Goal: Transaction & Acquisition: Obtain resource

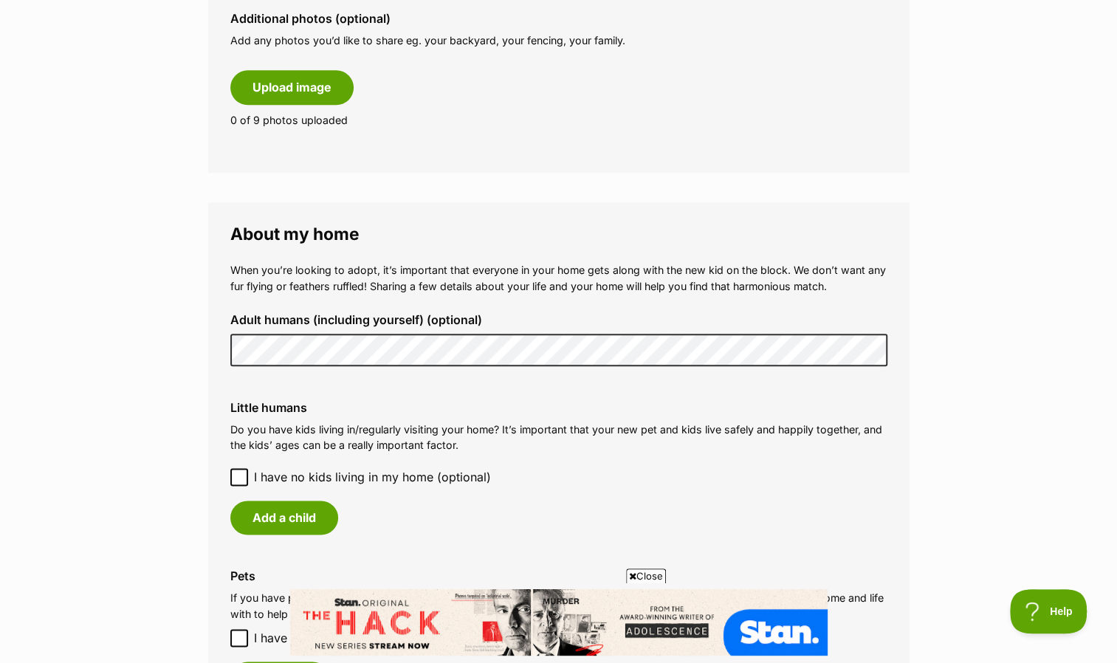
click at [242, 475] on icon at bounding box center [239, 476] width 9 height 7
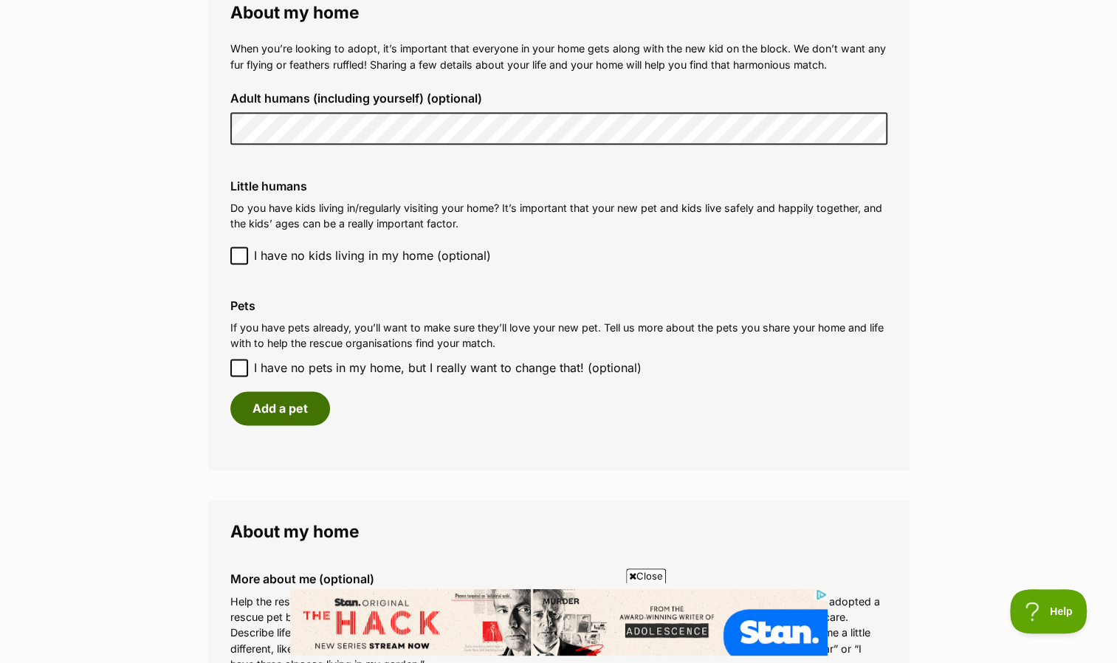
click at [280, 404] on button "Add a pet" at bounding box center [280, 408] width 100 height 34
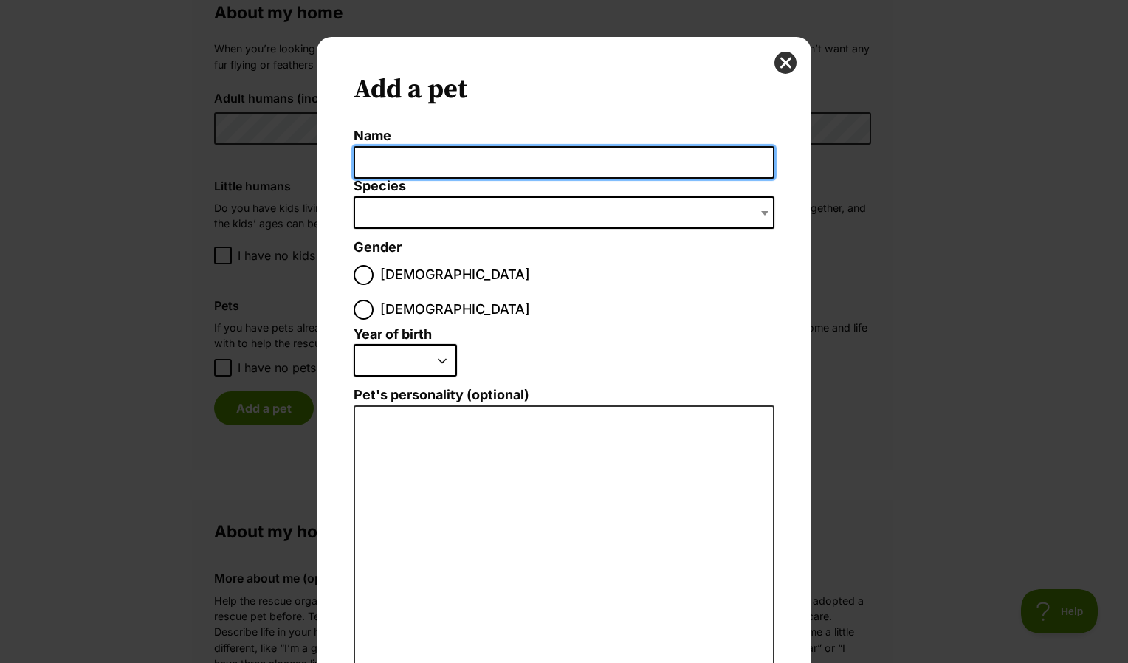
click at [407, 164] on input "Name" at bounding box center [564, 162] width 421 height 33
type input "Dougal"
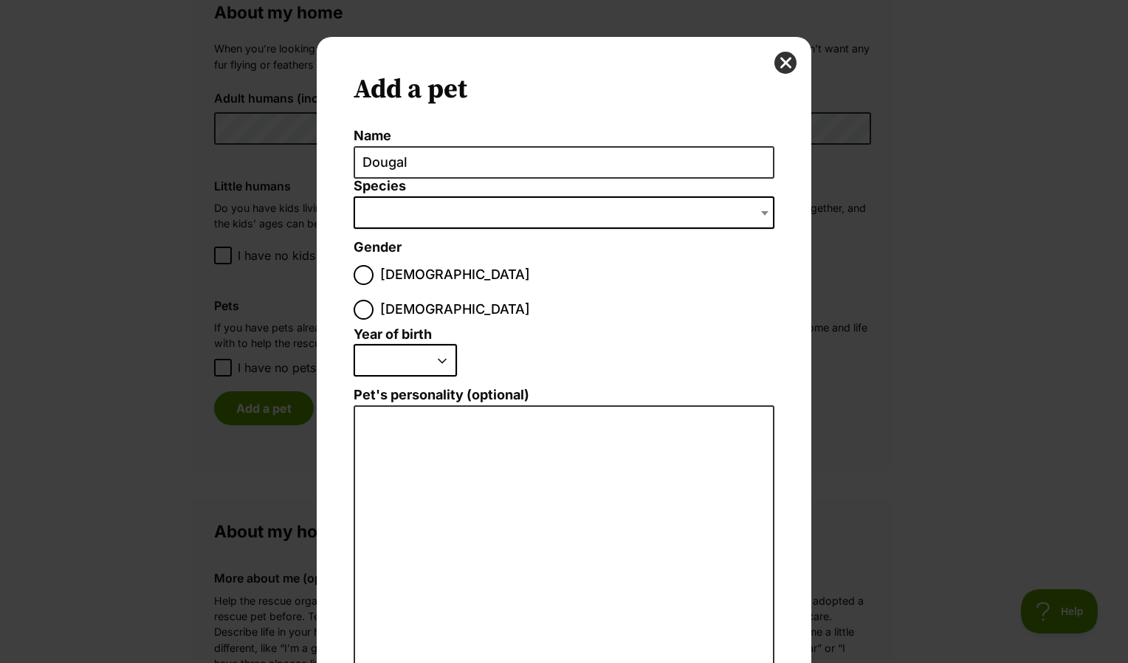
click at [447, 216] on span "Dialog Window - Close (Press escape to close)" at bounding box center [564, 212] width 421 height 32
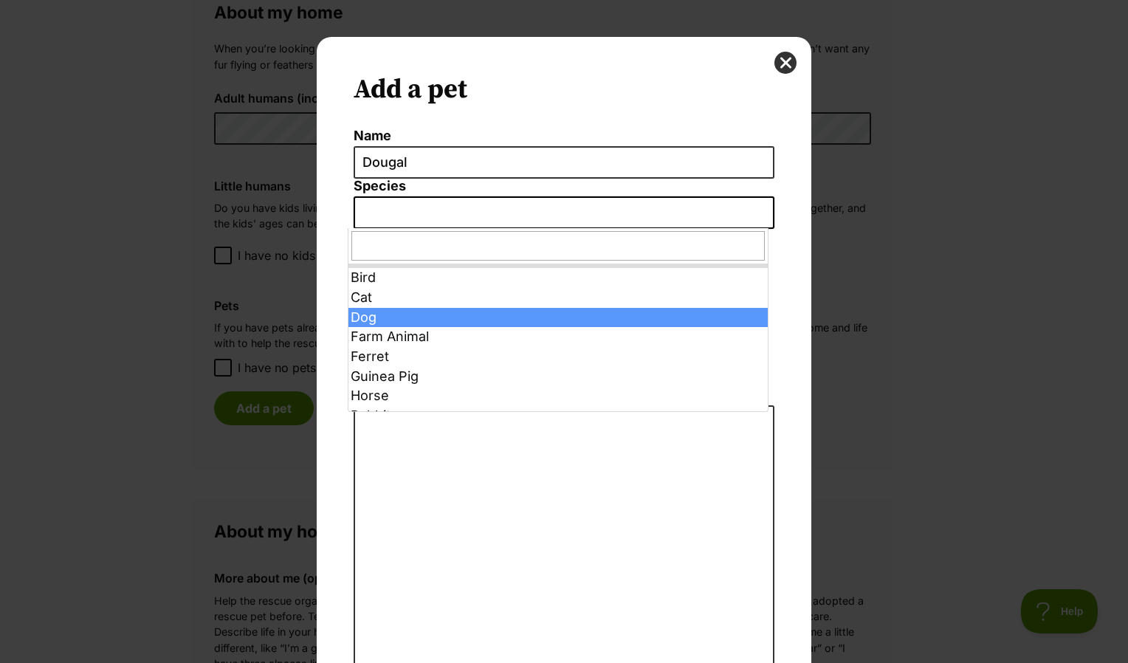
select select "1"
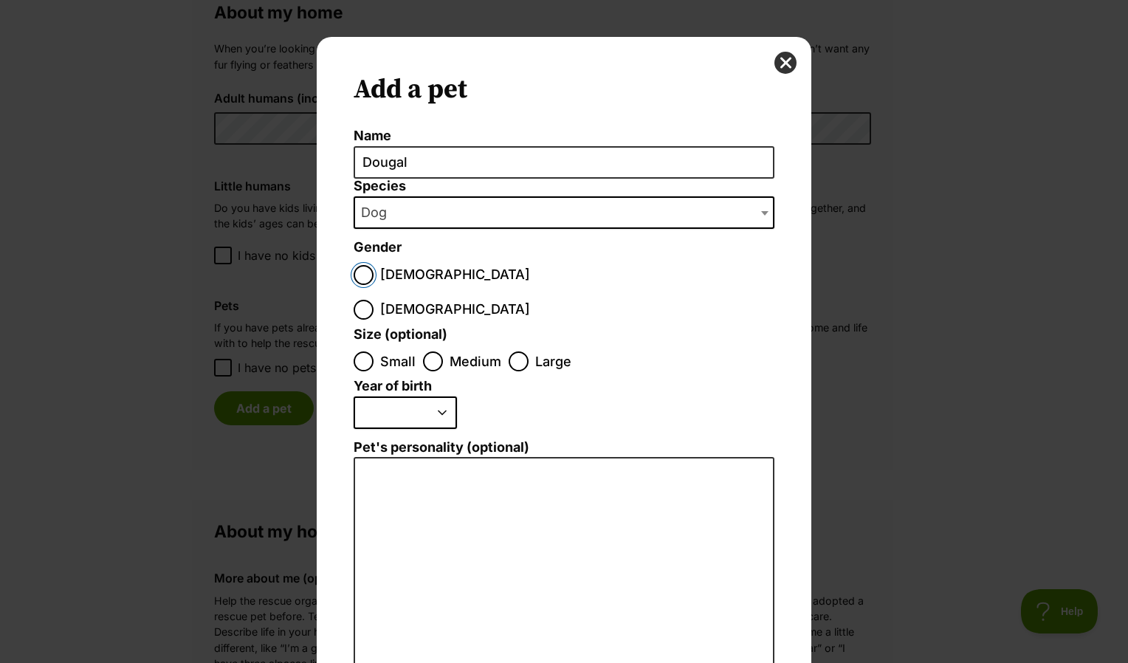
click at [363, 276] on input "Male" at bounding box center [364, 275] width 20 height 20
radio input "true"
click at [363, 351] on input "Small" at bounding box center [364, 361] width 20 height 20
radio input "true"
click at [413, 396] on select "2025 2024 2023 2022 2021 2020 2019 2018 2017 2016 2015 2014 2013 2012 2011 2010…" at bounding box center [405, 412] width 103 height 32
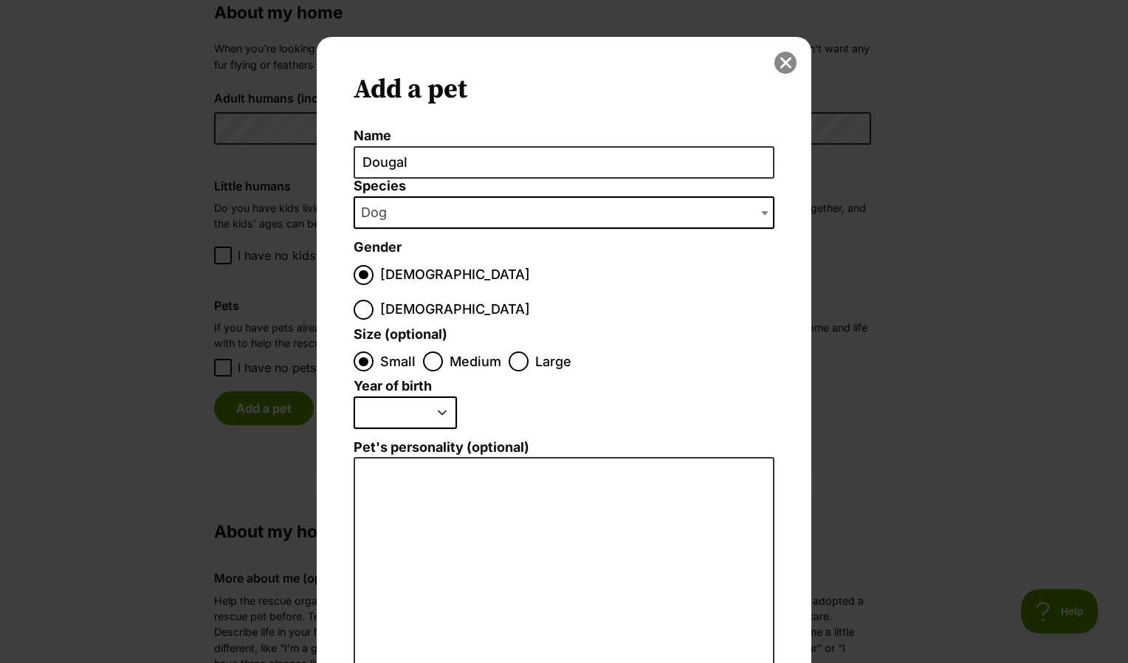
click at [780, 61] on button "close" at bounding box center [785, 63] width 22 height 22
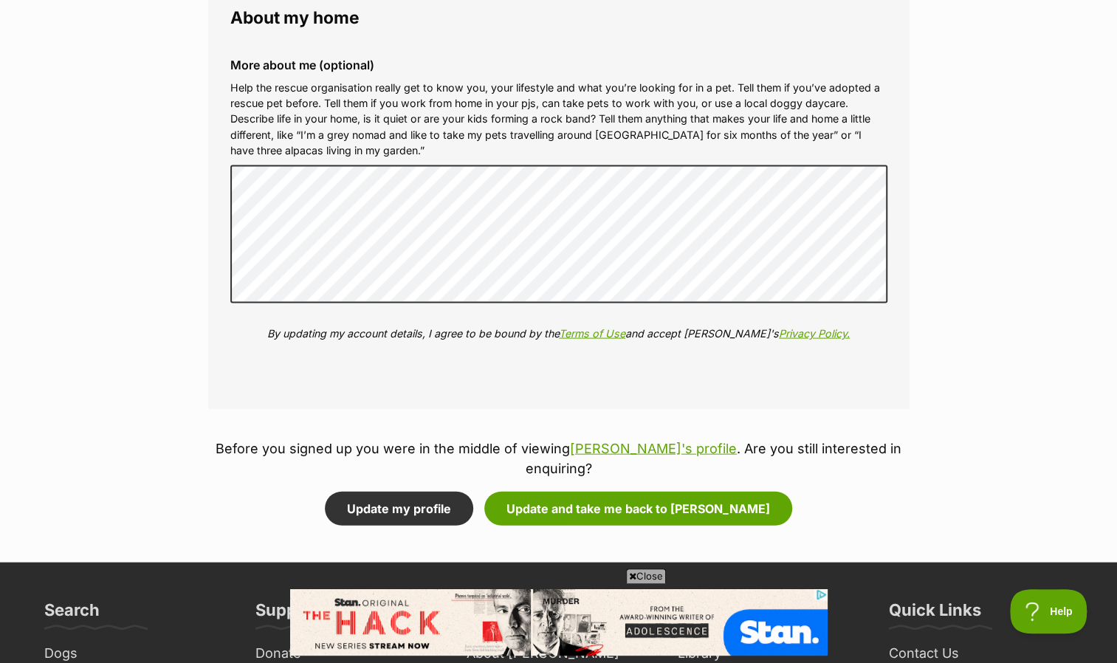
scroll to position [1697, 0]
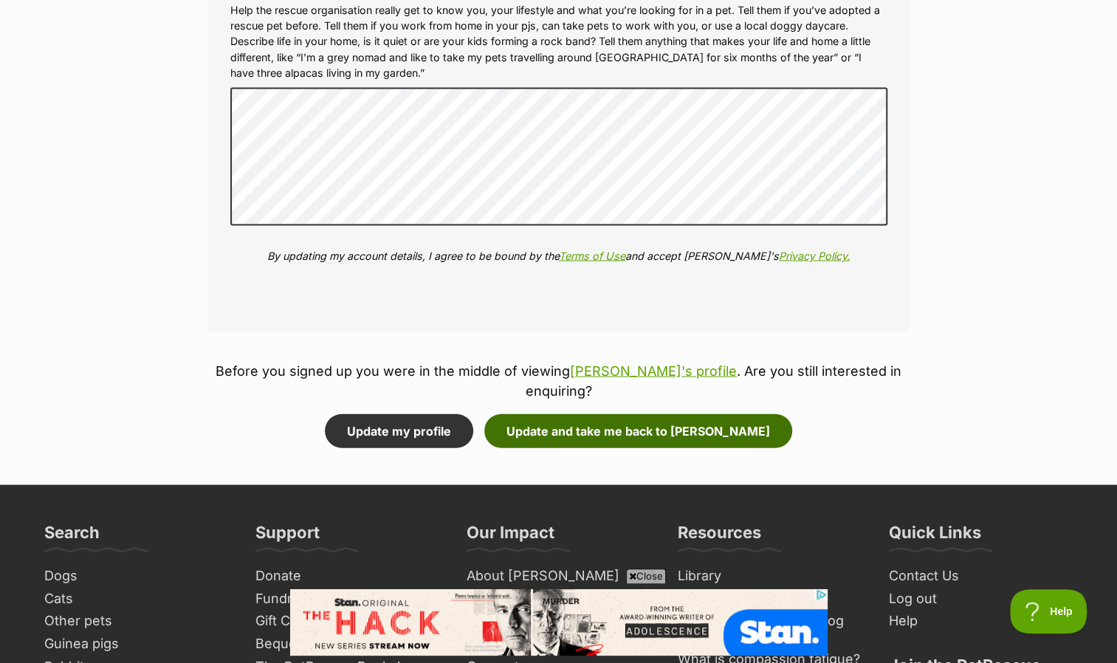
click at [562, 415] on button "Update and take me back to Ivana" at bounding box center [638, 431] width 308 height 34
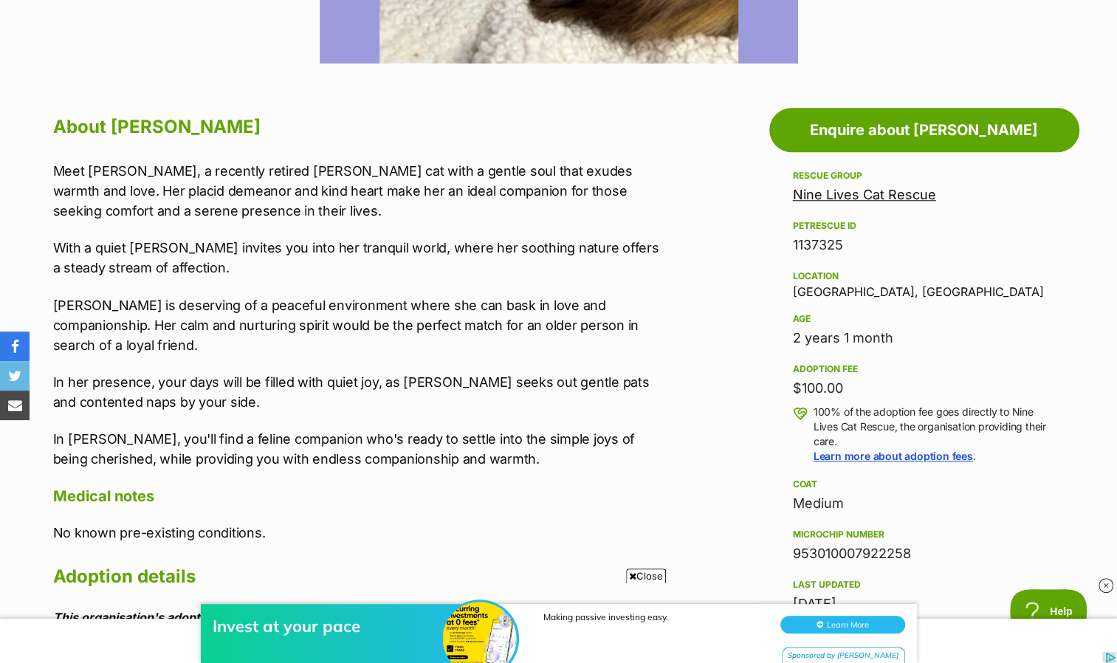
scroll to position [738, 0]
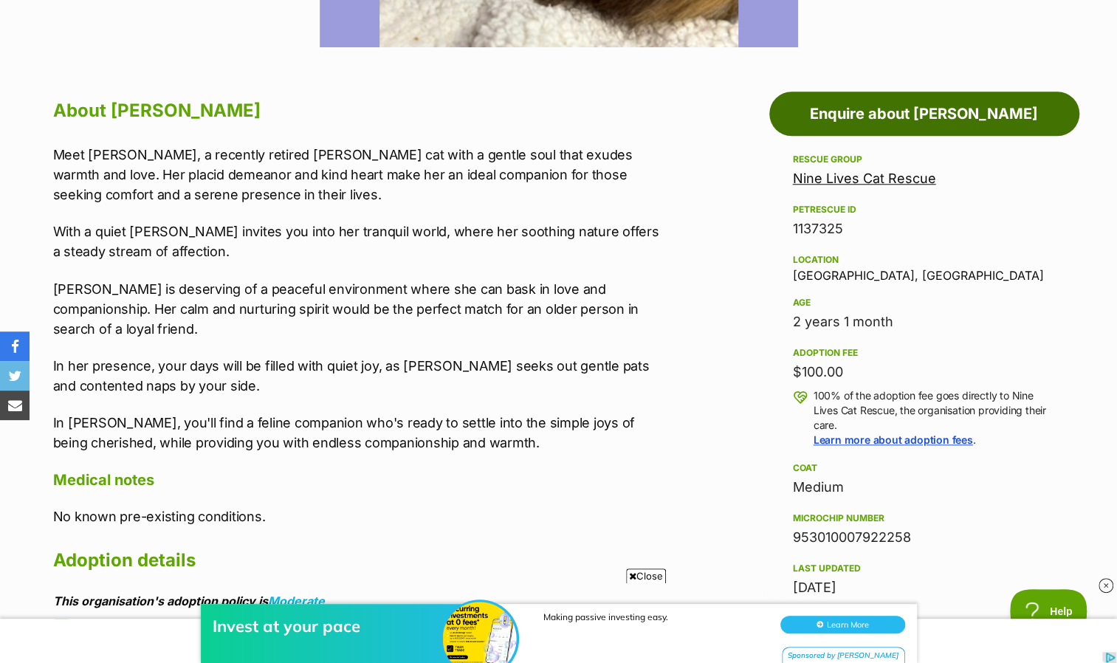
click at [929, 120] on link "Enquire about [PERSON_NAME]" at bounding box center [924, 114] width 310 height 44
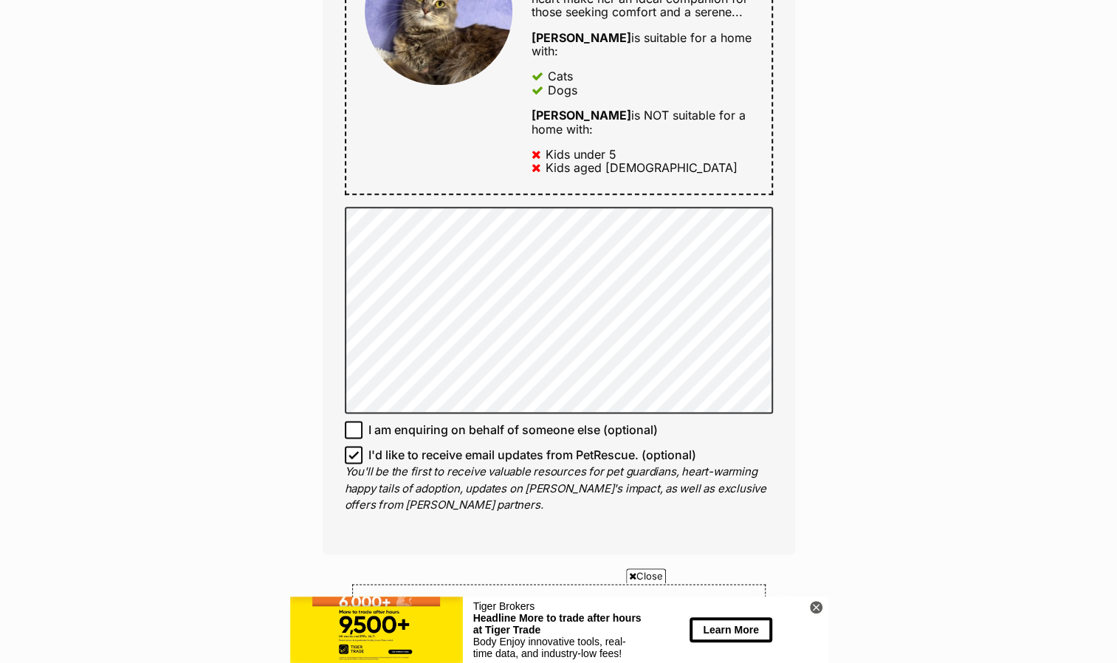
scroll to position [886, 0]
click at [354, 449] on icon at bounding box center [353, 454] width 10 height 10
click at [354, 445] on input "I'd like to receive email updates from PetRescue. (optional)" at bounding box center [354, 454] width 18 height 18
checkbox input "false"
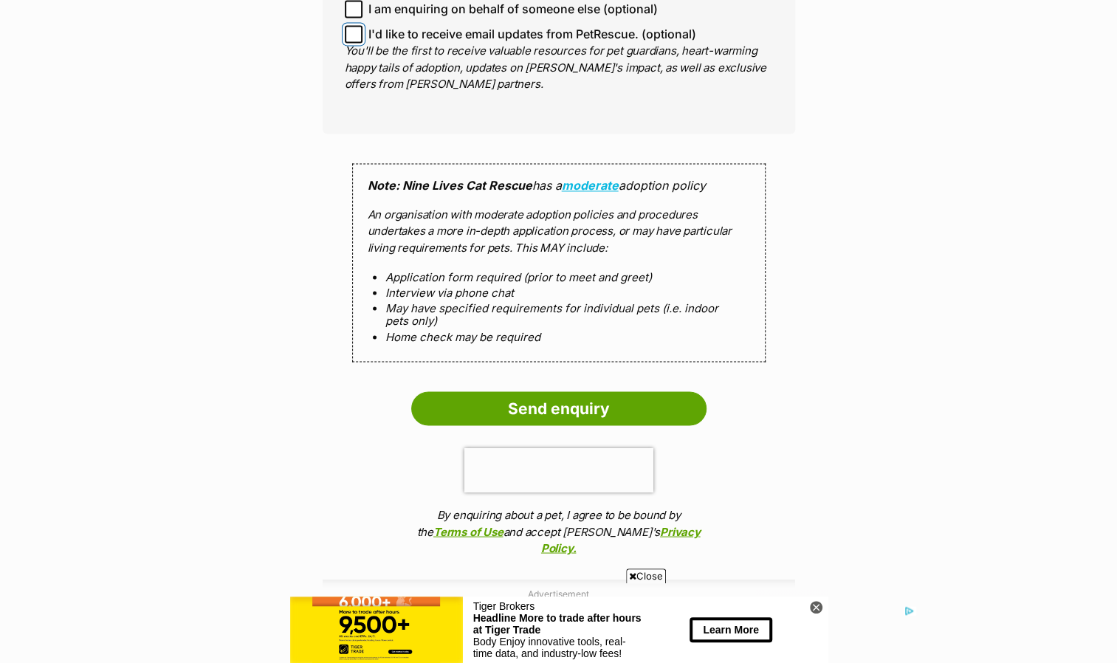
scroll to position [1328, 0]
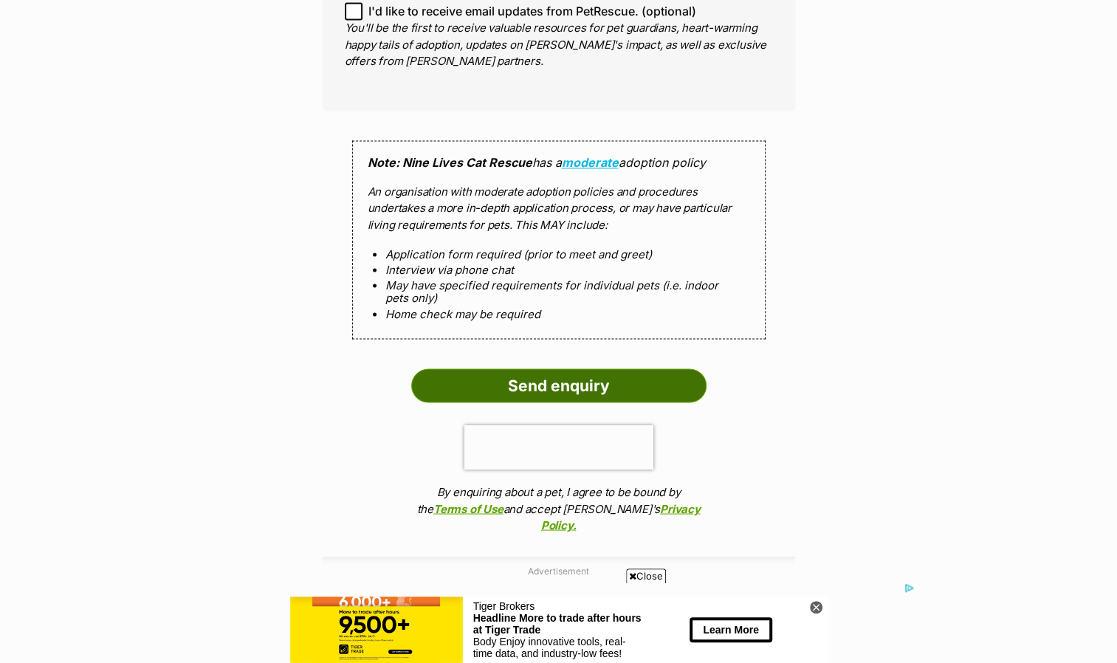
click at [556, 368] on input "Send enquiry" at bounding box center [558, 385] width 295 height 34
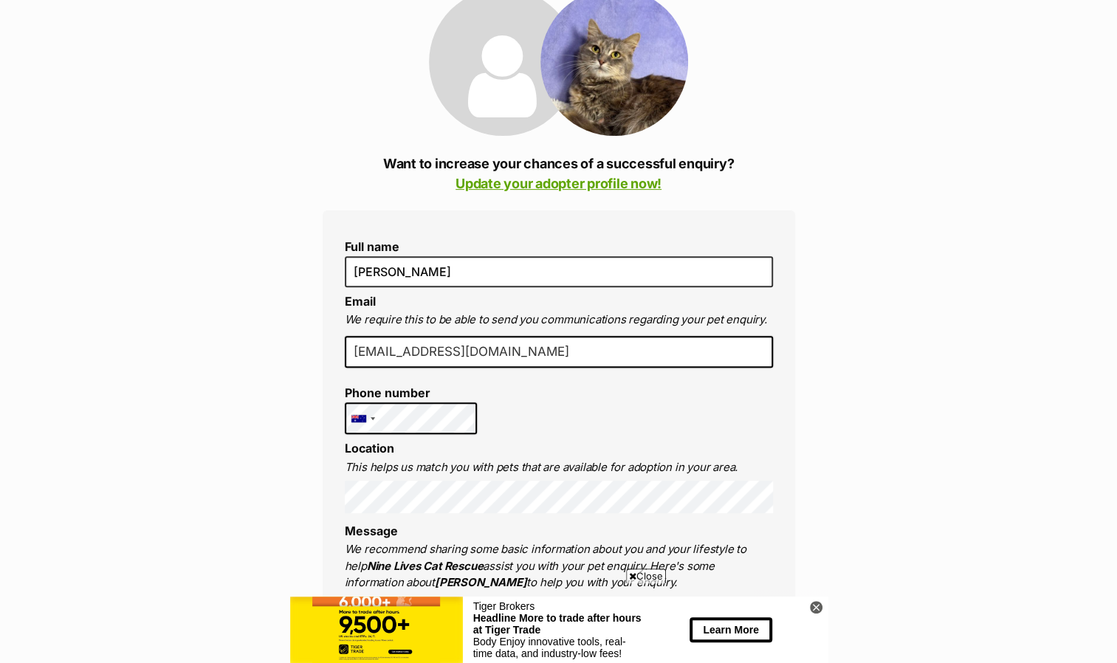
scroll to position [1047, 0]
